Goal: Information Seeking & Learning: Learn about a topic

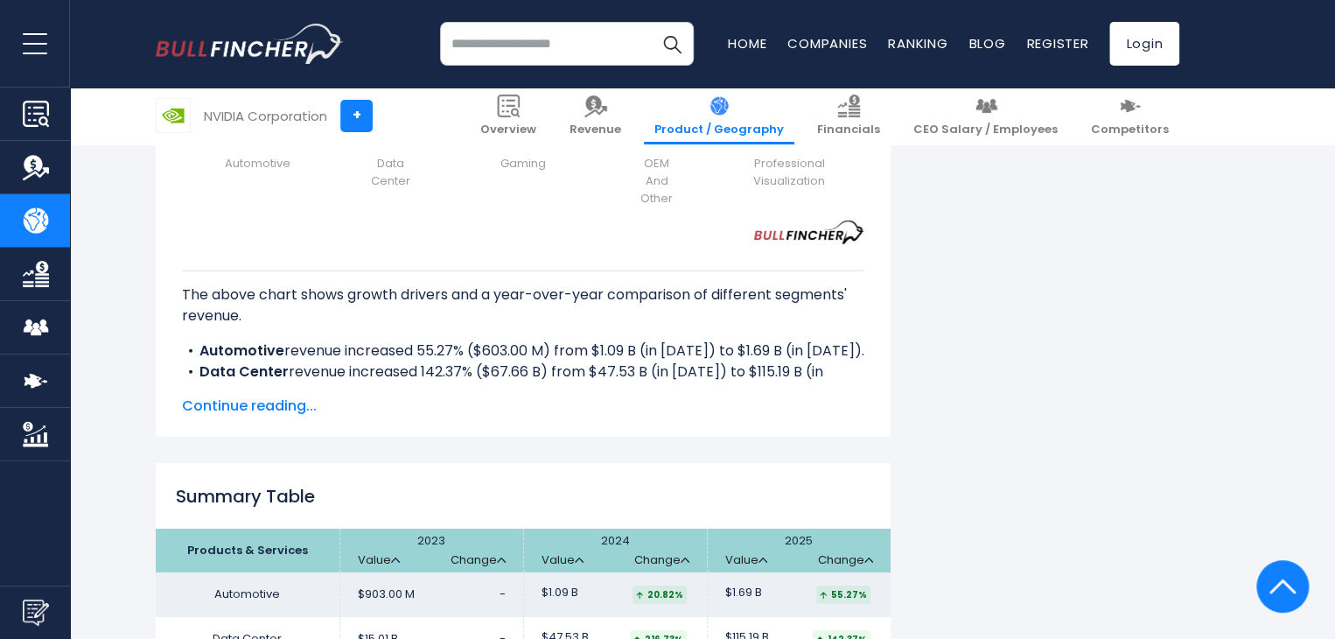
scroll to position [2450, 0]
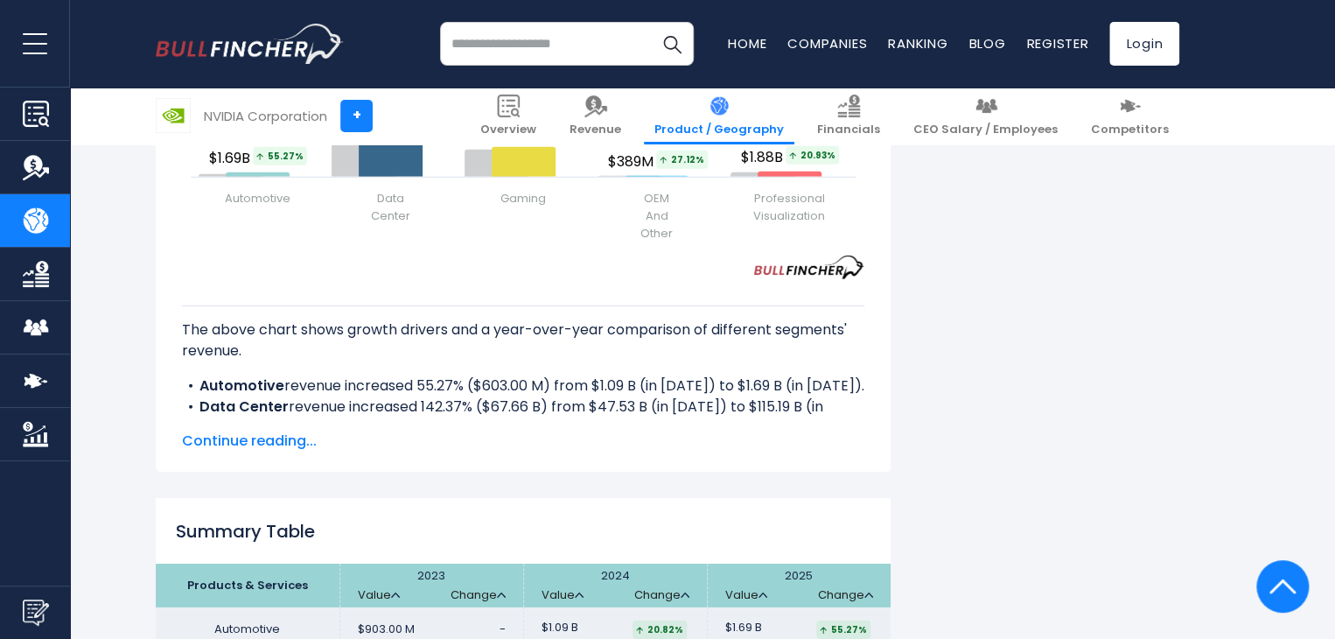
click at [274, 442] on span "Continue reading..." at bounding box center [523, 441] width 683 height 21
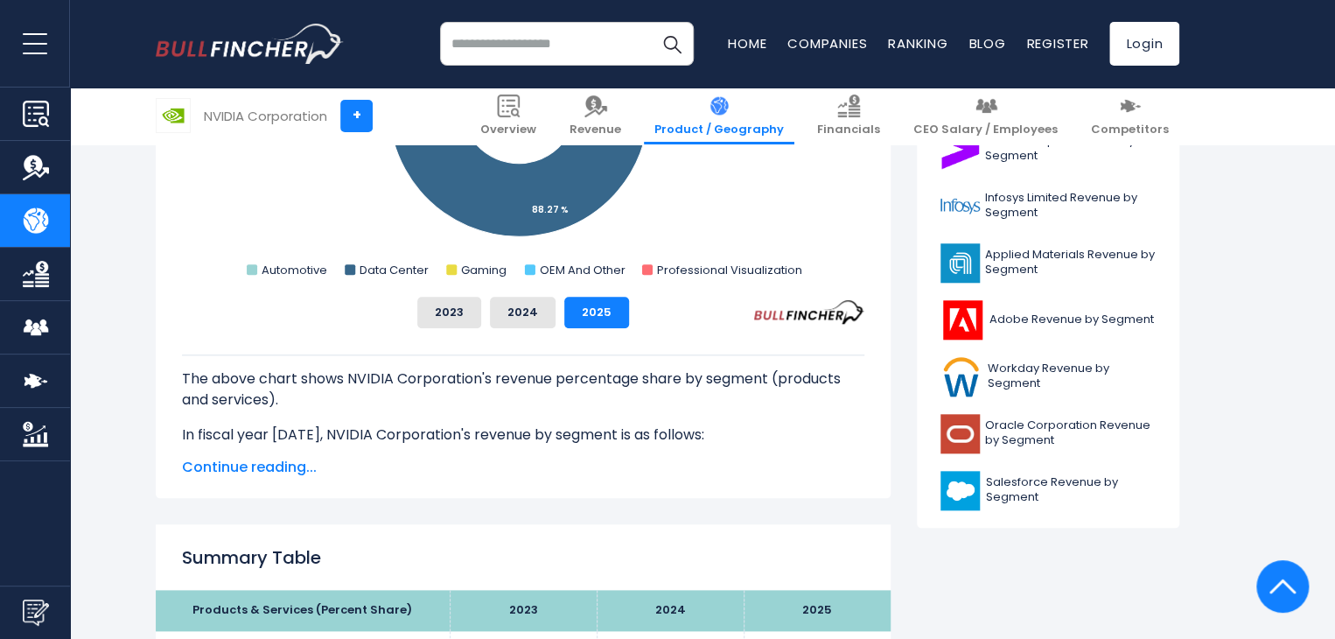
scroll to position [875, 0]
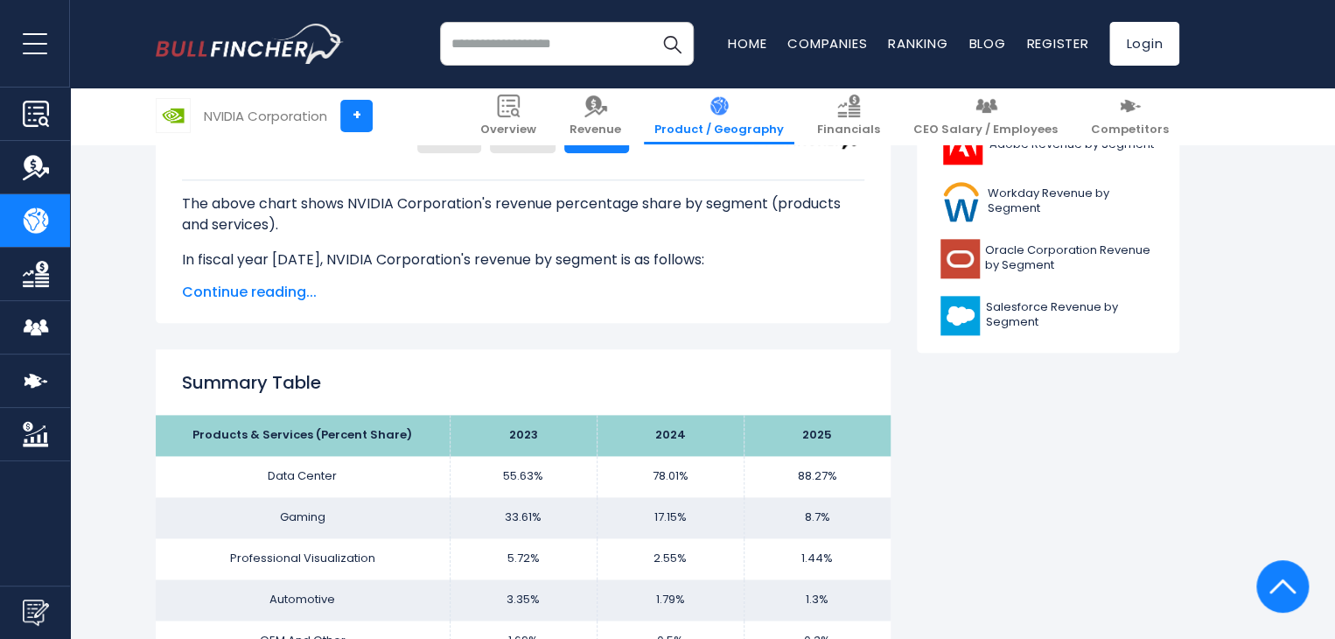
click at [255, 288] on span "Continue reading..." at bounding box center [523, 292] width 683 height 21
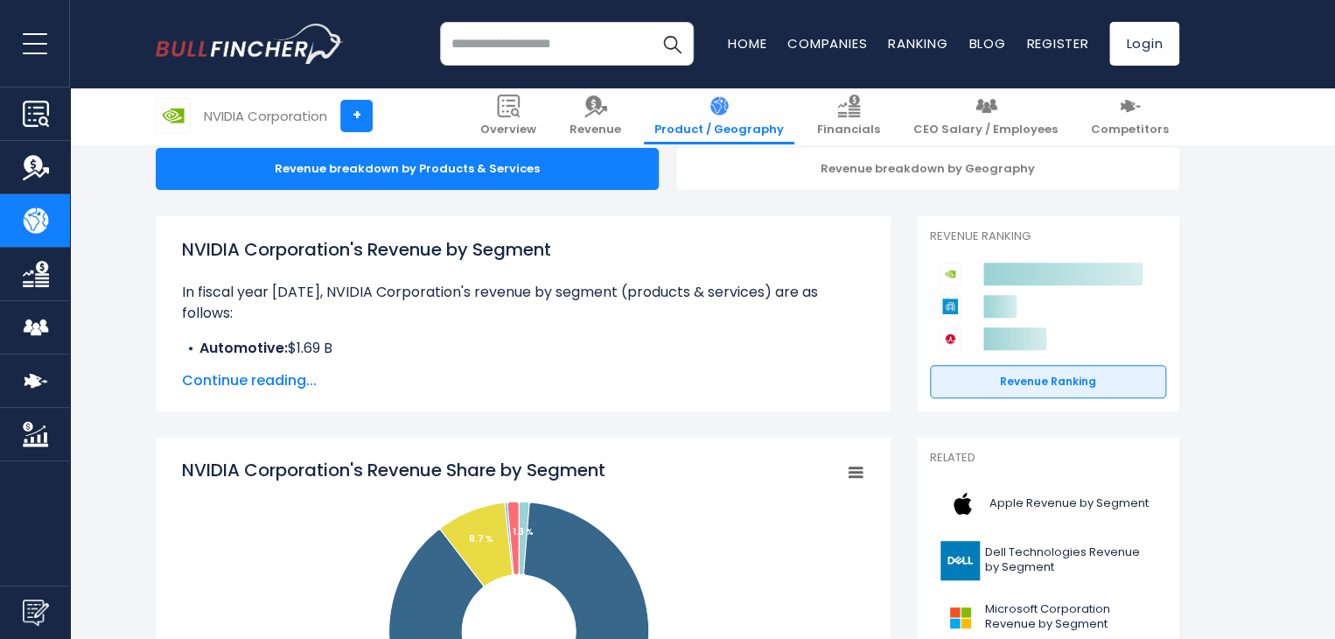
scroll to position [0, 0]
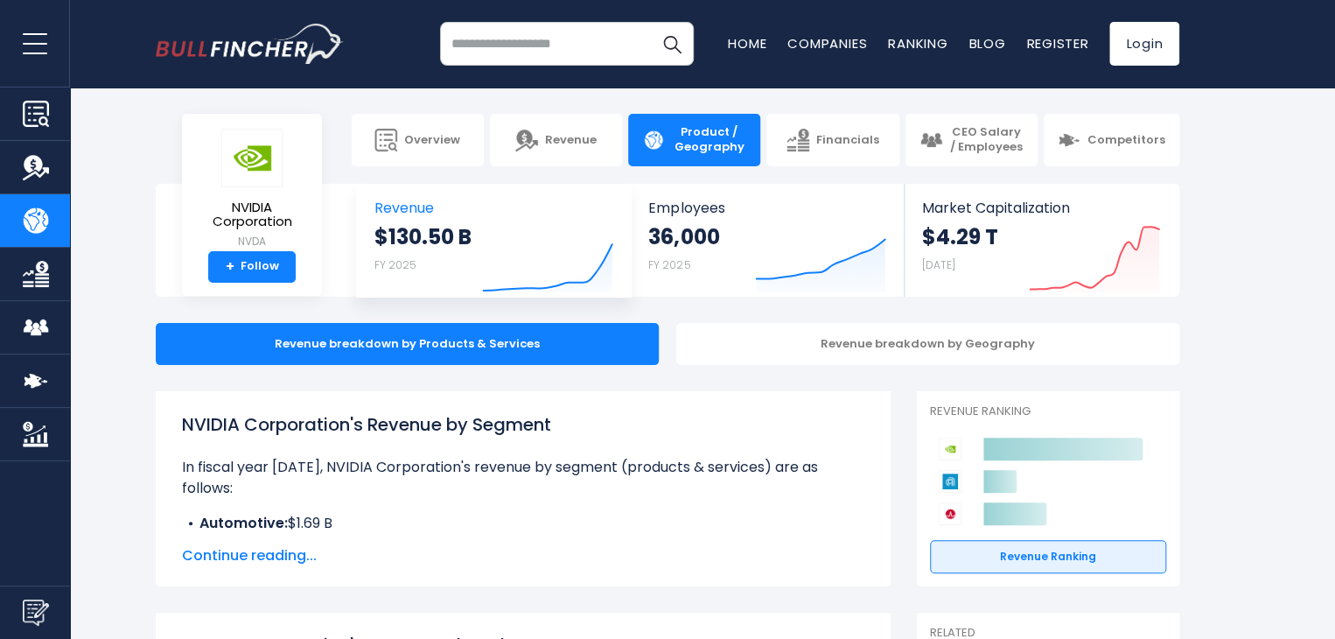
click at [591, 192] on link "Revenue $130.50 B FY 2025 Created with Highcharts 12.1.2" at bounding box center [494, 240] width 274 height 113
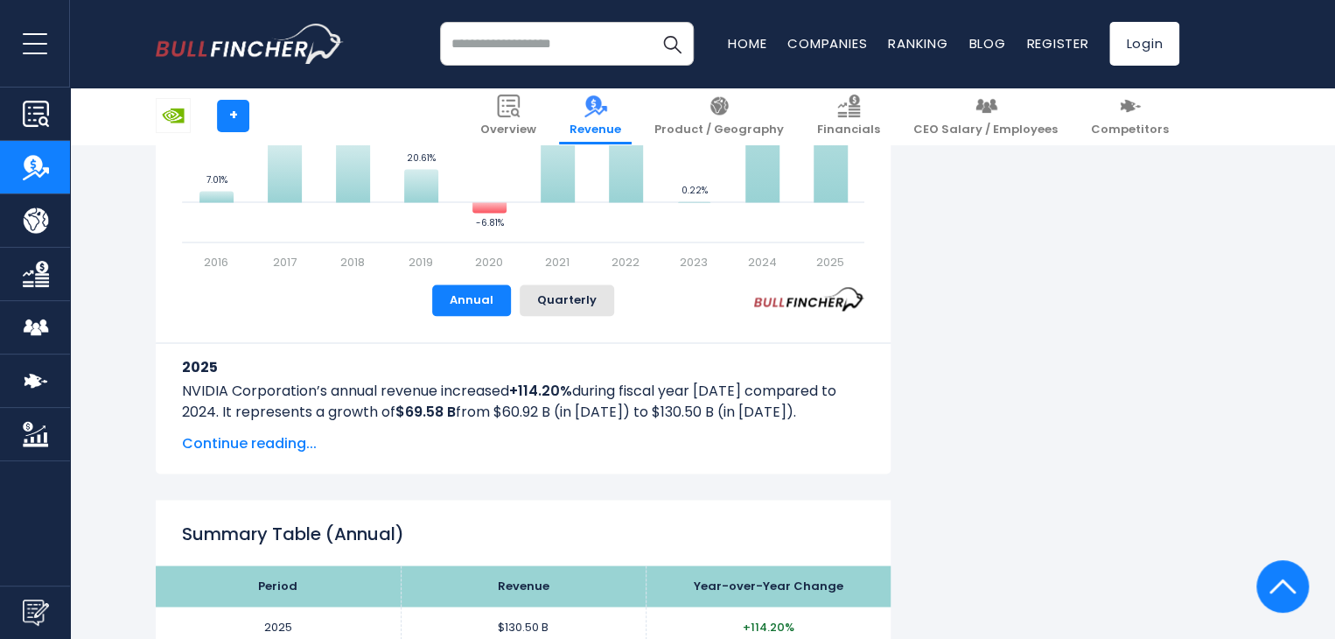
scroll to position [1351, 0]
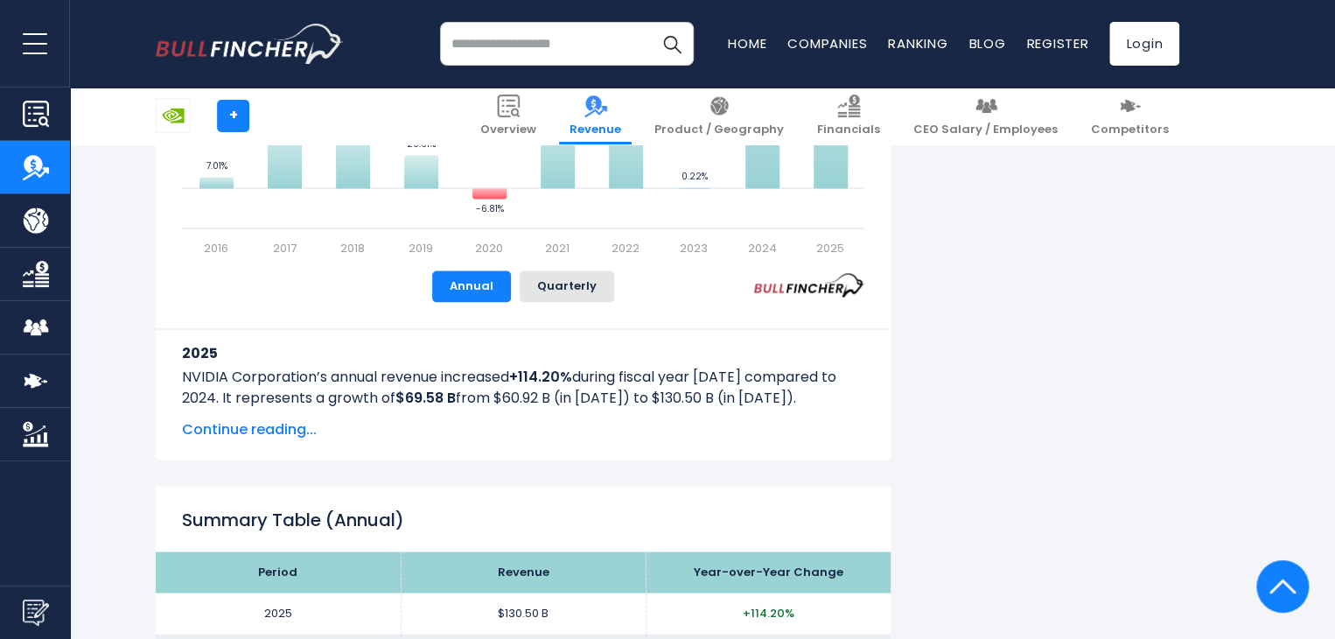
click at [272, 427] on span "Continue reading..." at bounding box center [523, 428] width 683 height 21
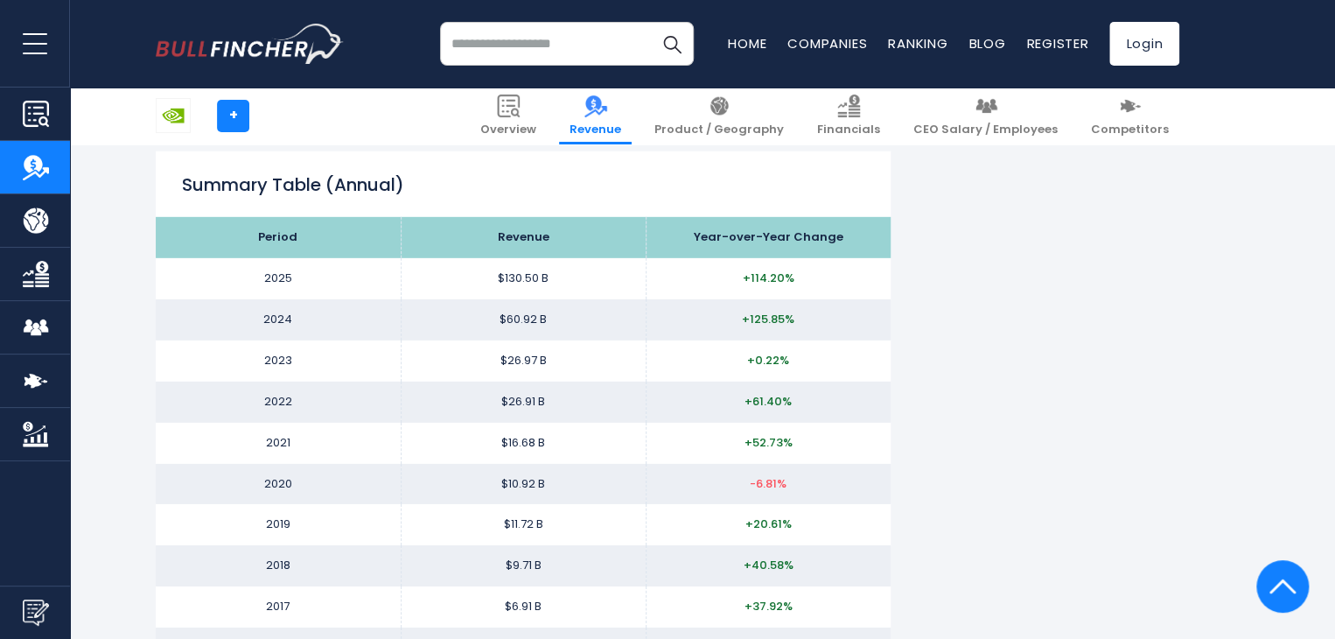
scroll to position [2839, 0]
